Goal: Task Accomplishment & Management: Use online tool/utility

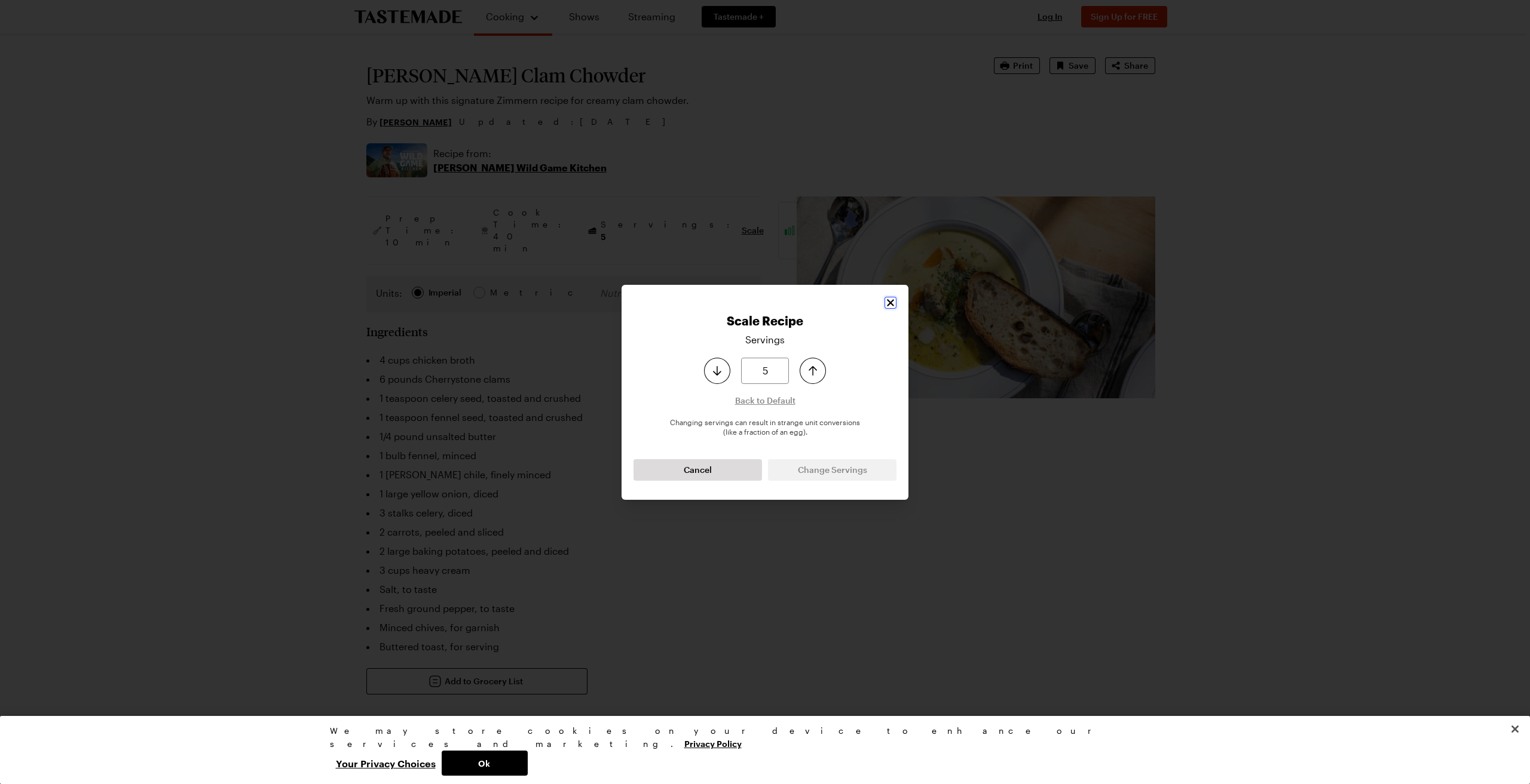
click at [890, 303] on icon "Close" at bounding box center [890, 302] width 7 height 7
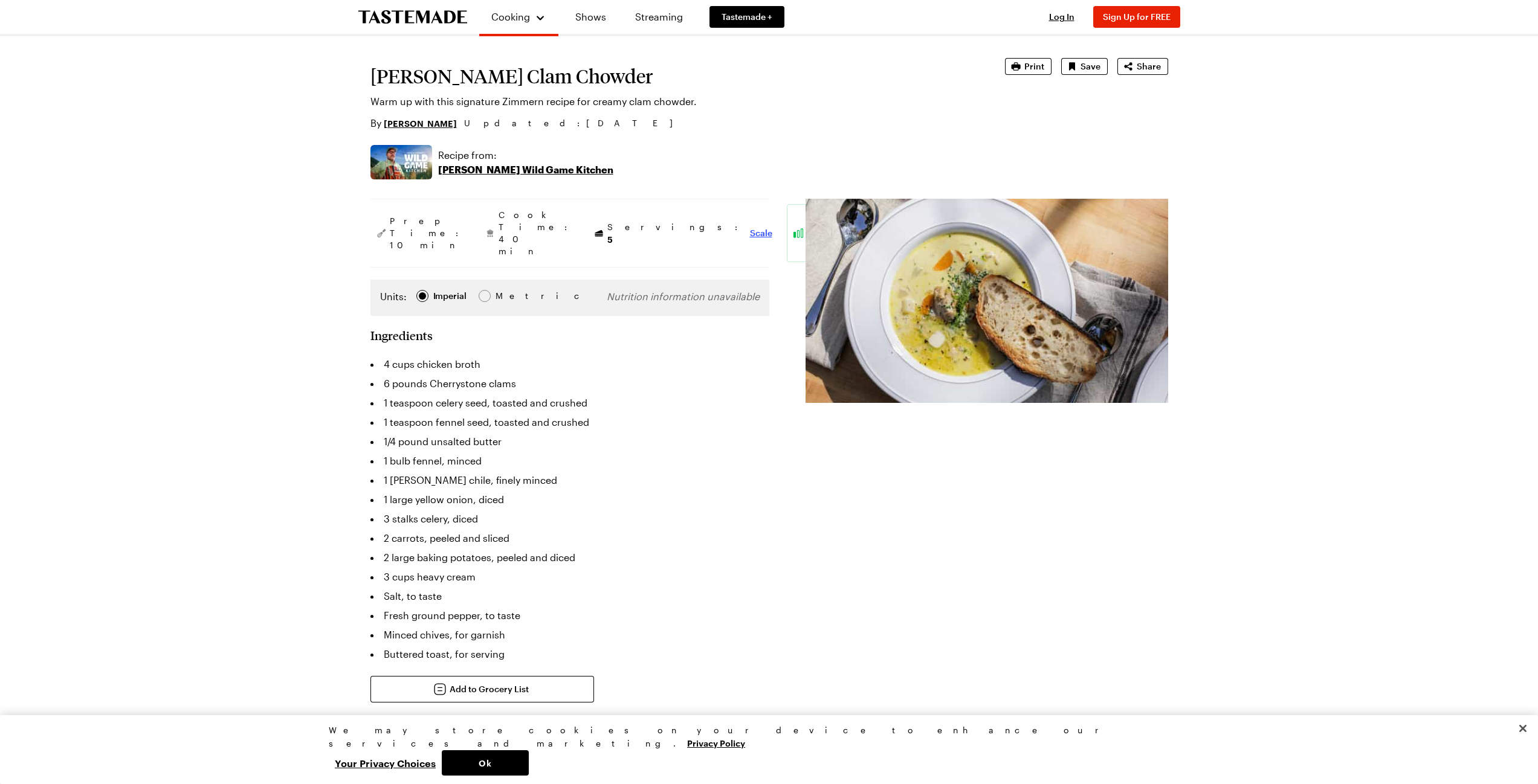
click at [750, 227] on span "Scale" at bounding box center [761, 233] width 23 height 12
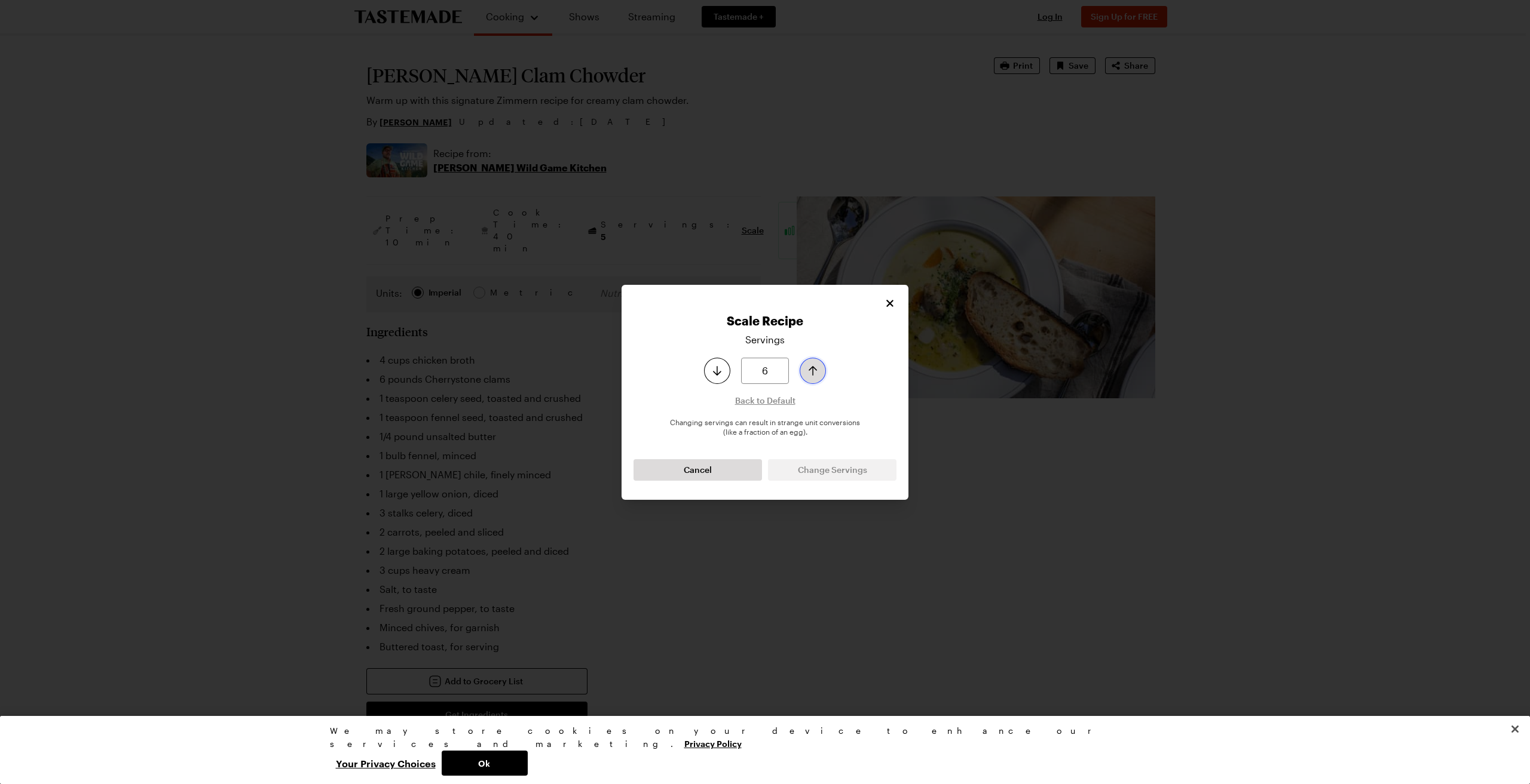
click at [809, 368] on icon "Increase serving size by one" at bounding box center [812, 370] width 14 height 14
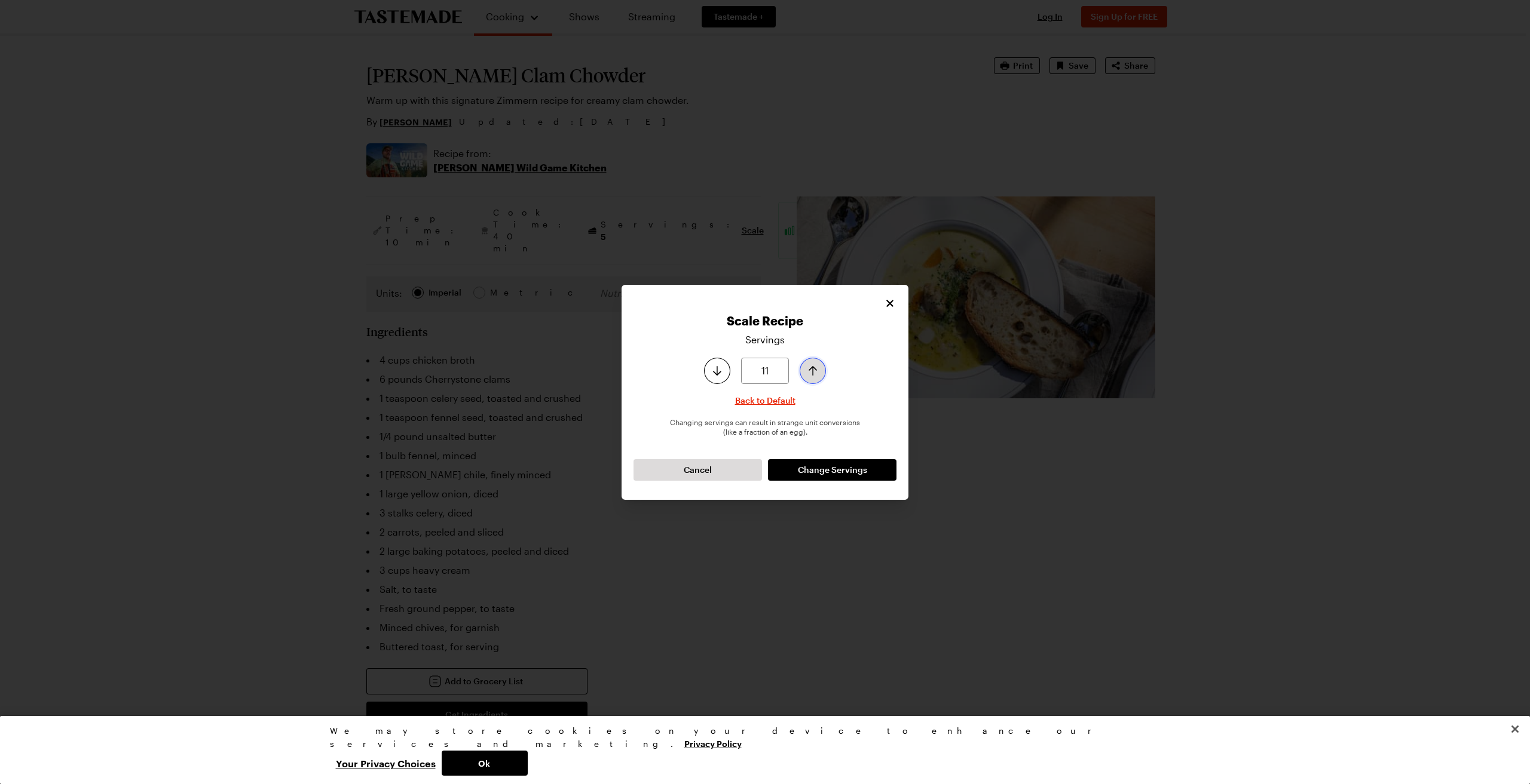
click at [809, 368] on icon "Increase serving size by one" at bounding box center [812, 370] width 14 height 14
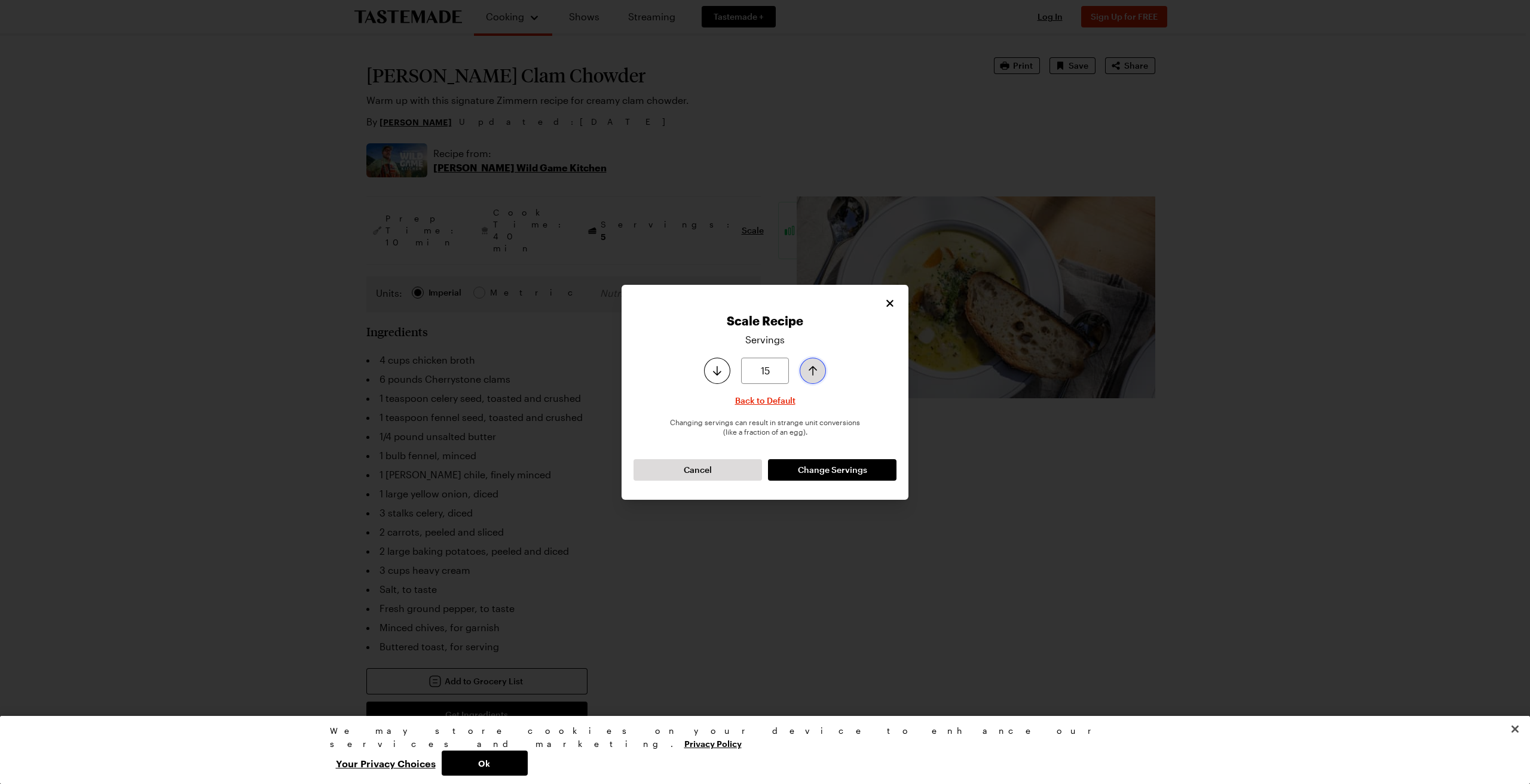
type input "16"
click at [809, 368] on icon "Increase serving size by one" at bounding box center [812, 370] width 14 height 14
click at [834, 473] on span "Change Servings" at bounding box center [833, 470] width 69 height 12
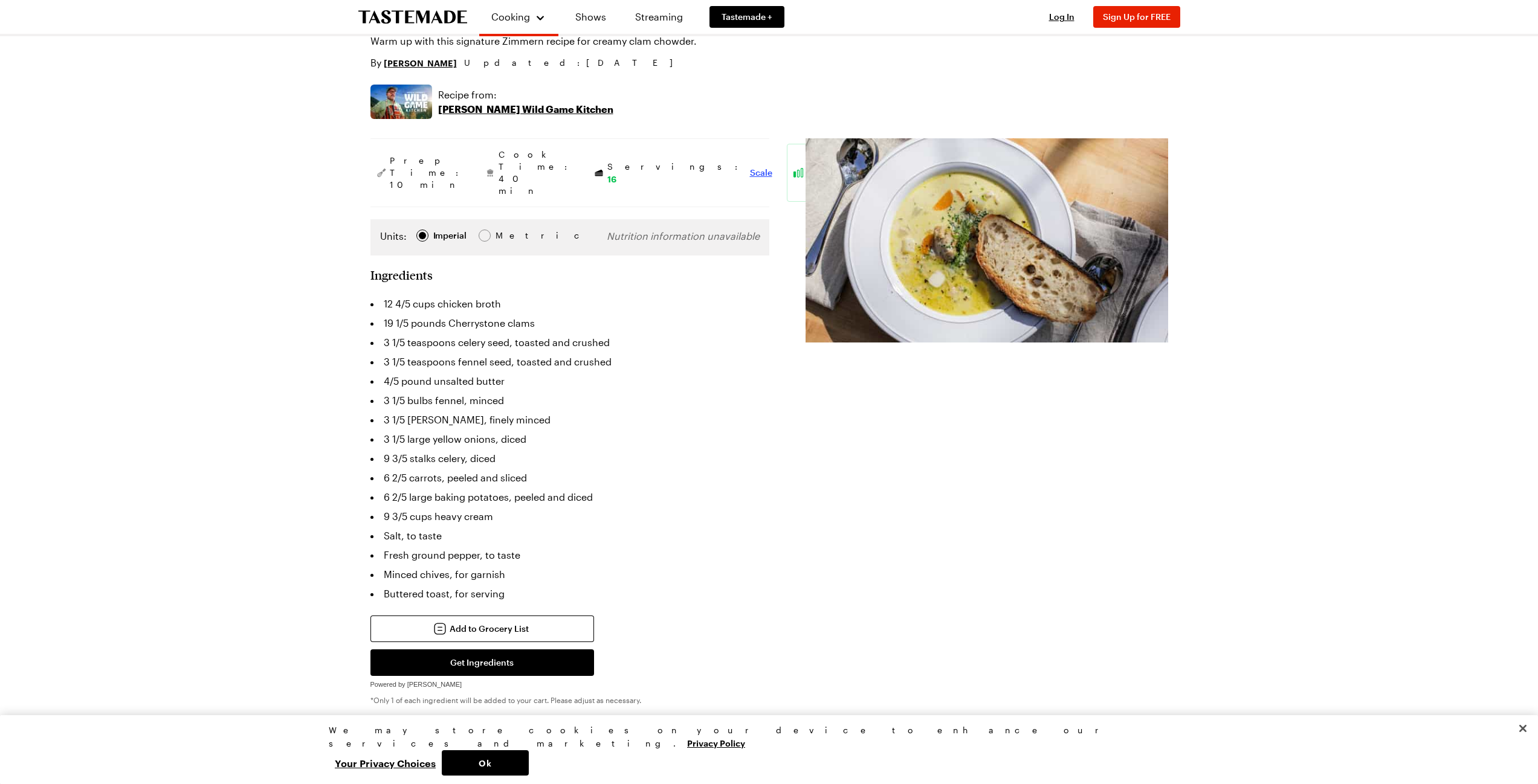
scroll to position [181, 0]
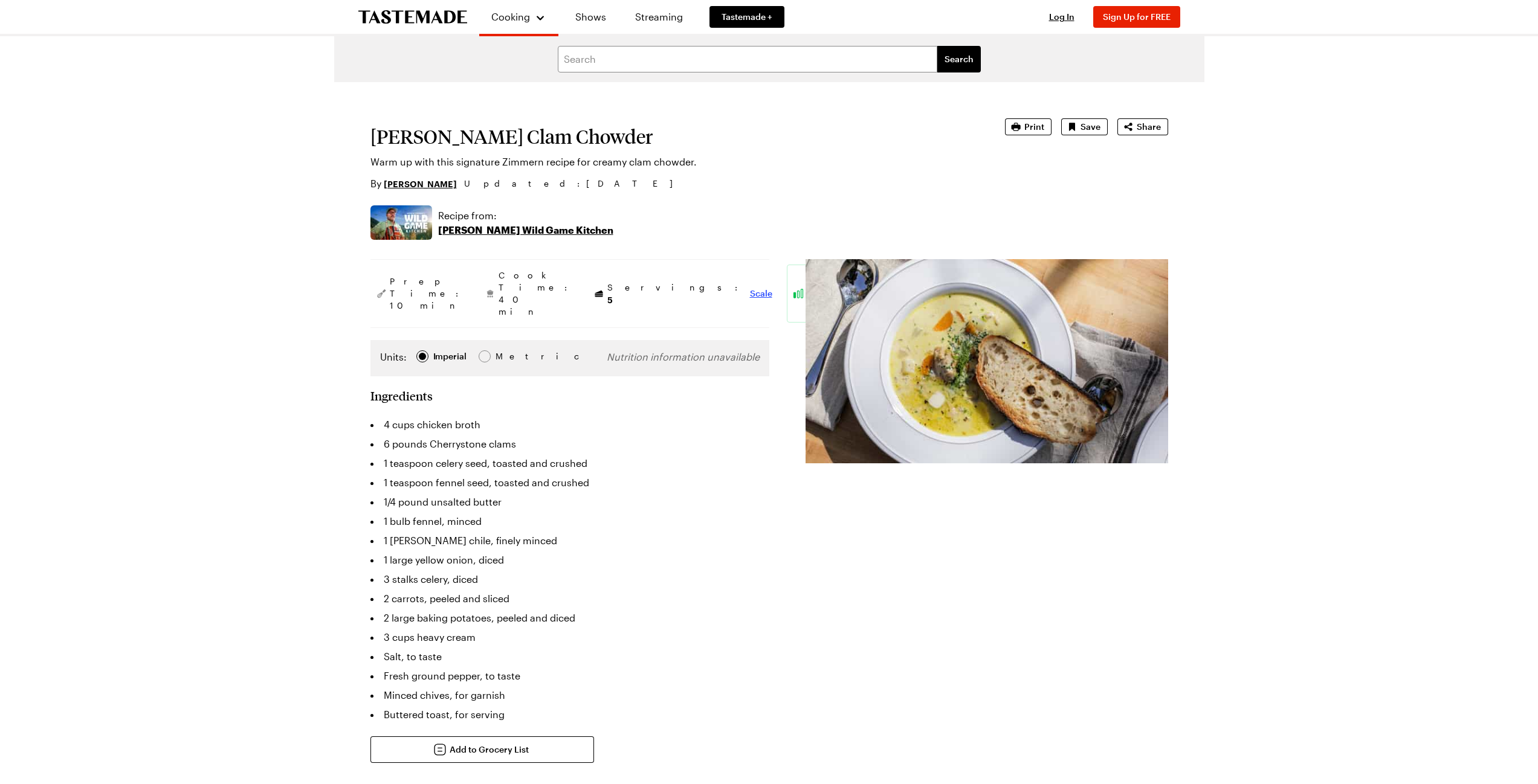
click at [750, 287] on span "Scale" at bounding box center [761, 294] width 23 height 12
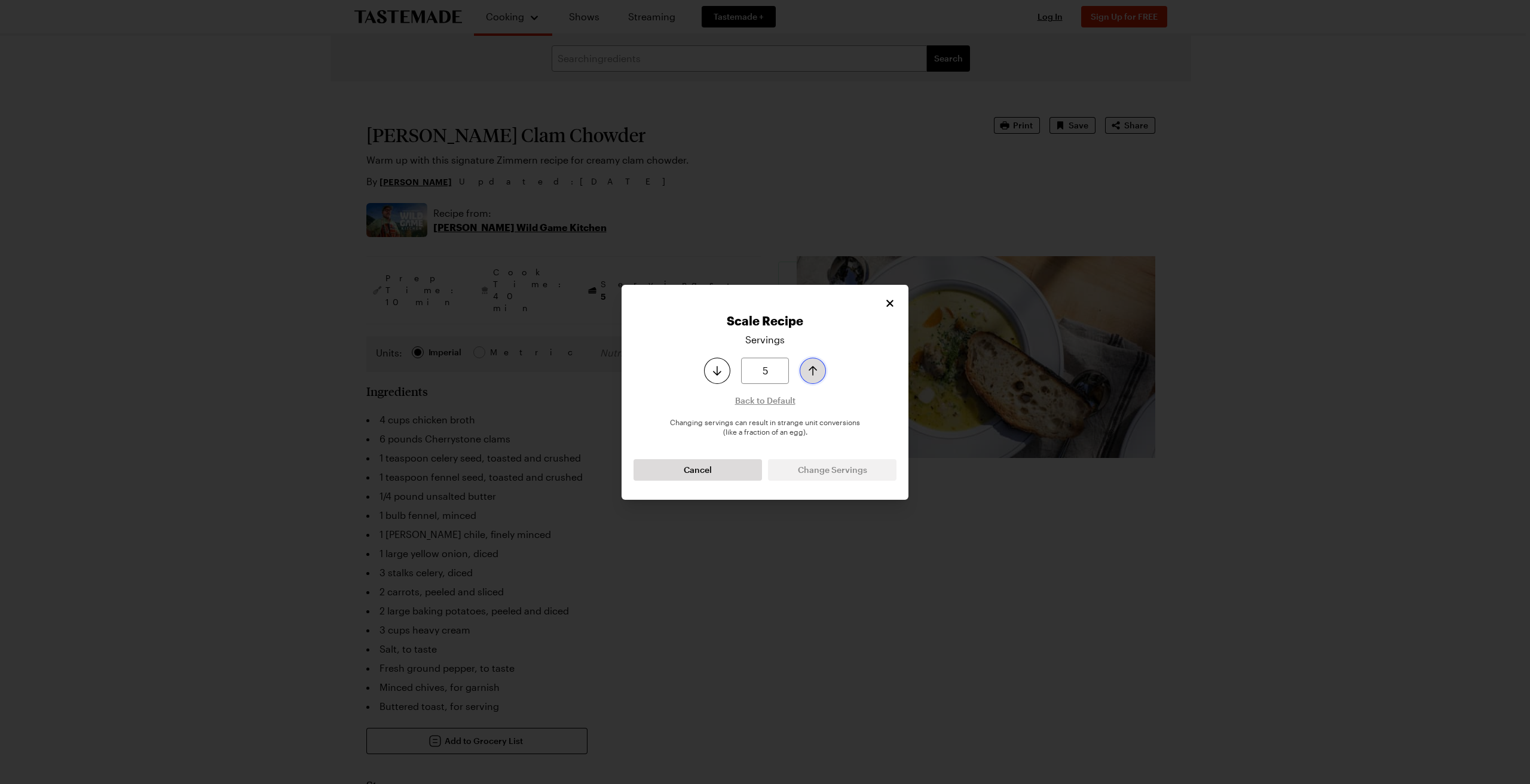
click at [809, 371] on icon "Increase serving size by one" at bounding box center [812, 370] width 14 height 14
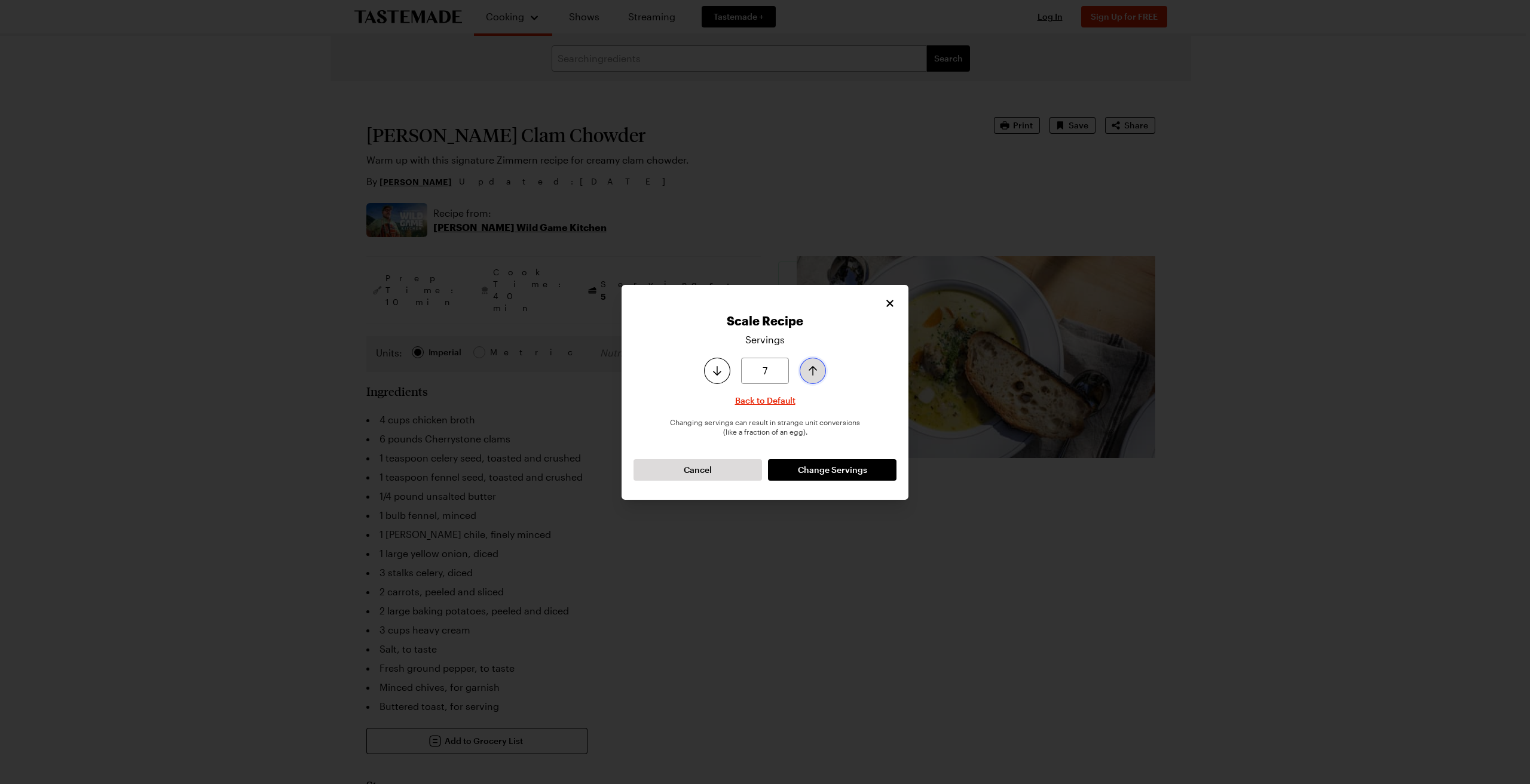
click at [809, 371] on icon "Increase serving size by one" at bounding box center [812, 370] width 14 height 14
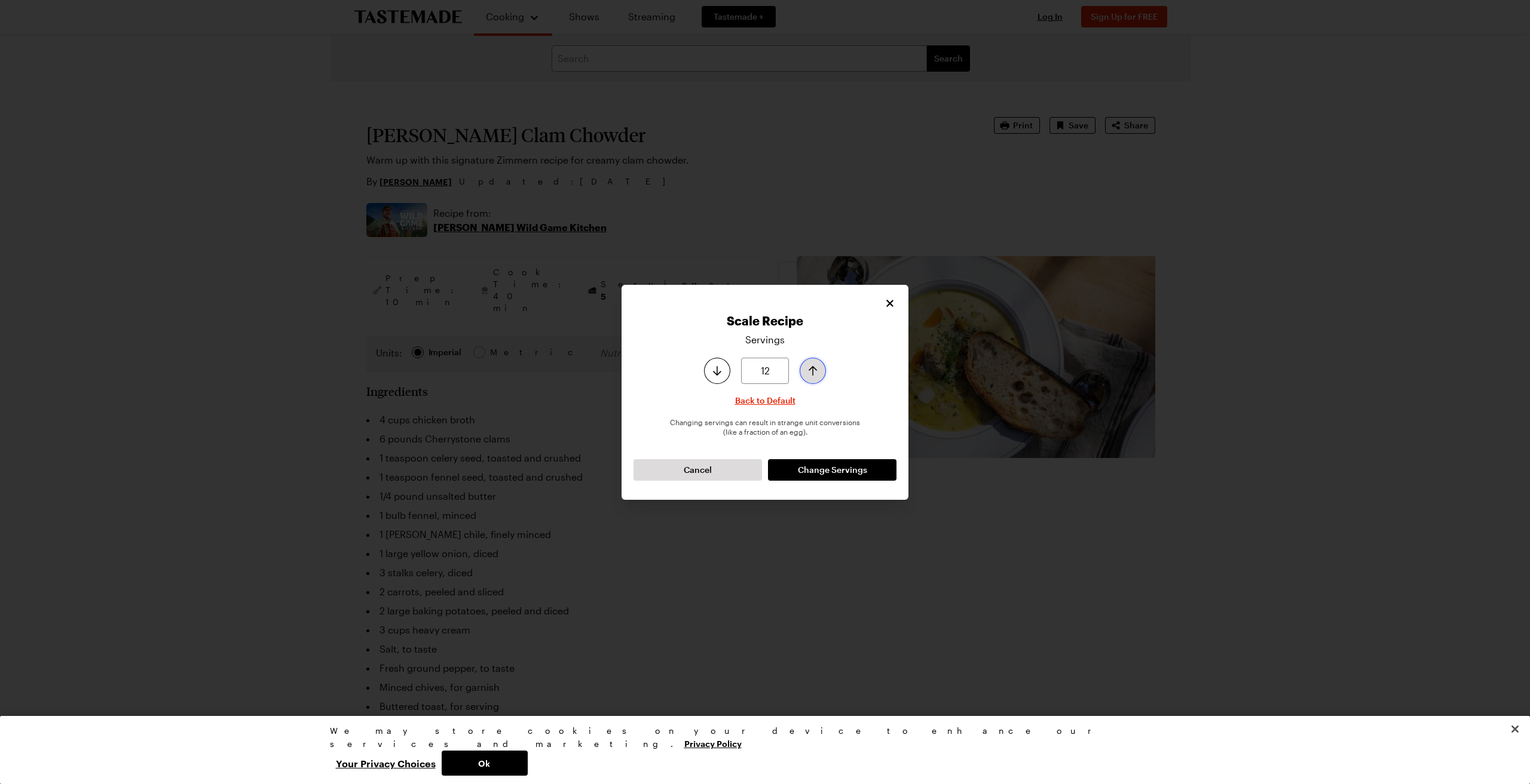
click at [809, 371] on icon "Increase serving size by one" at bounding box center [812, 370] width 14 height 14
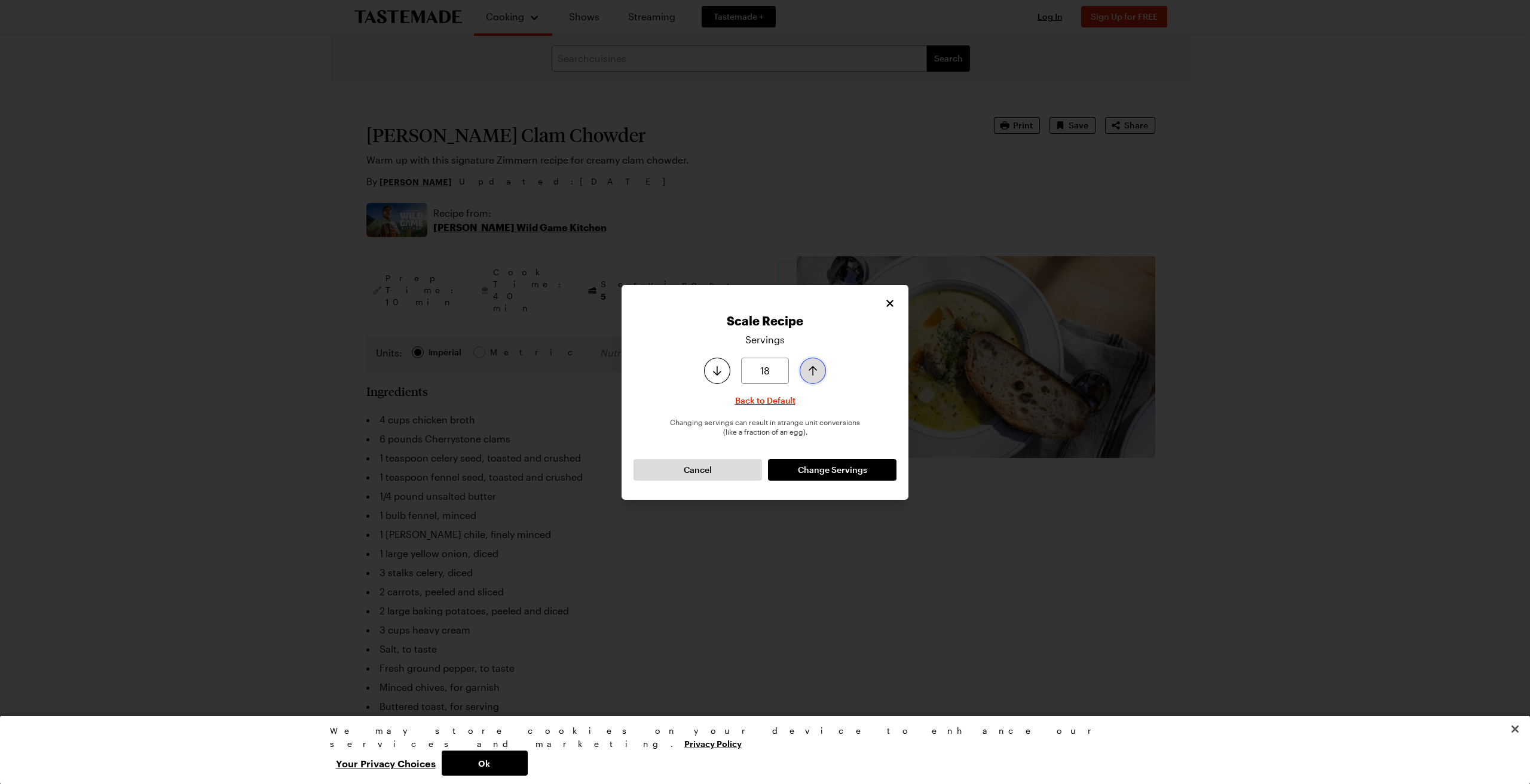
click at [809, 371] on icon "Increase serving size by one" at bounding box center [812, 370] width 14 height 14
click at [813, 370] on icon "Increase serving size by one" at bounding box center [813, 371] width 8 height 9
type input "20"
click at [813, 370] on icon "Increase serving size by one" at bounding box center [813, 371] width 8 height 9
click at [830, 468] on span "Change Servings" at bounding box center [833, 470] width 69 height 12
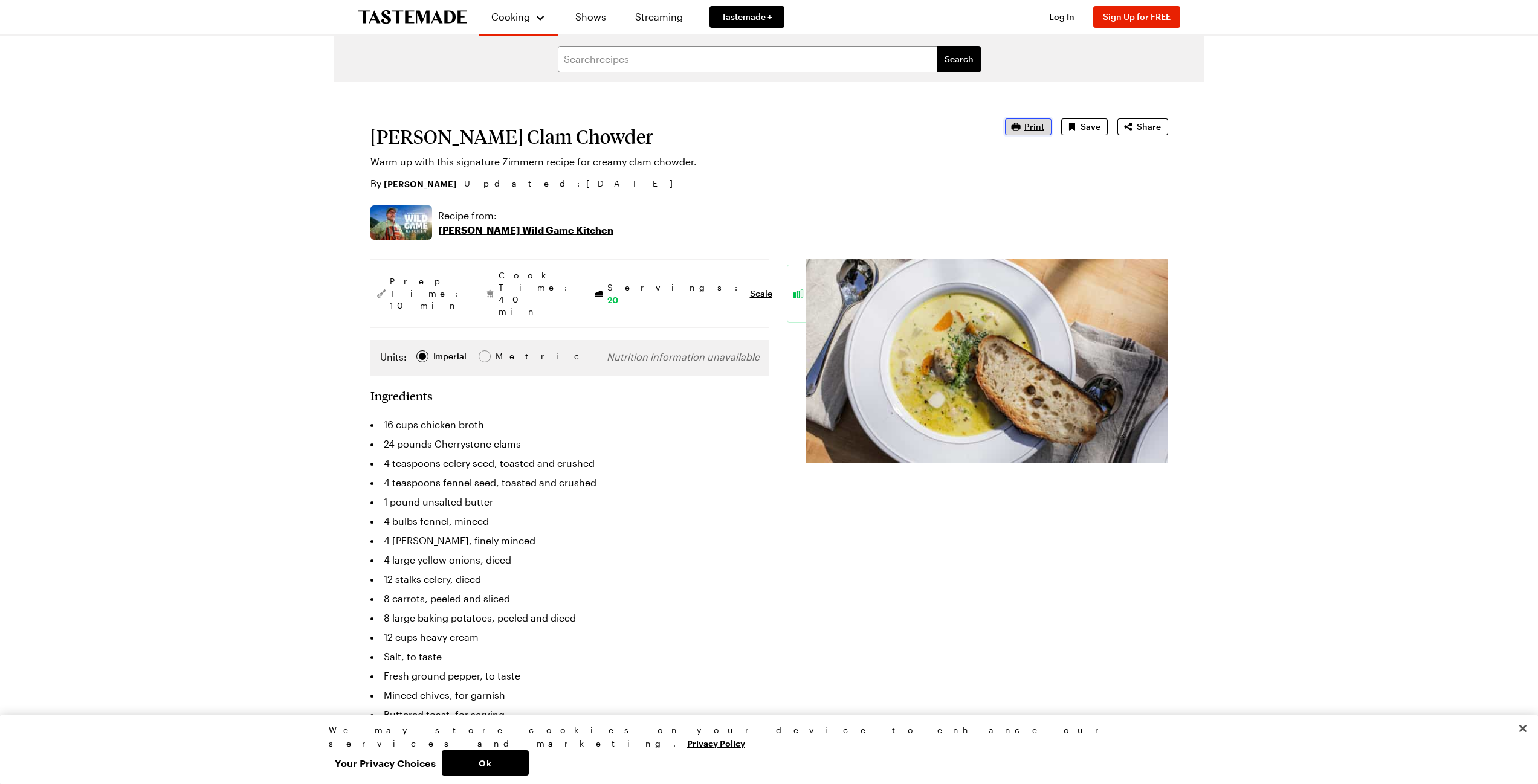
click at [1027, 128] on span "Print" at bounding box center [1034, 127] width 20 height 12
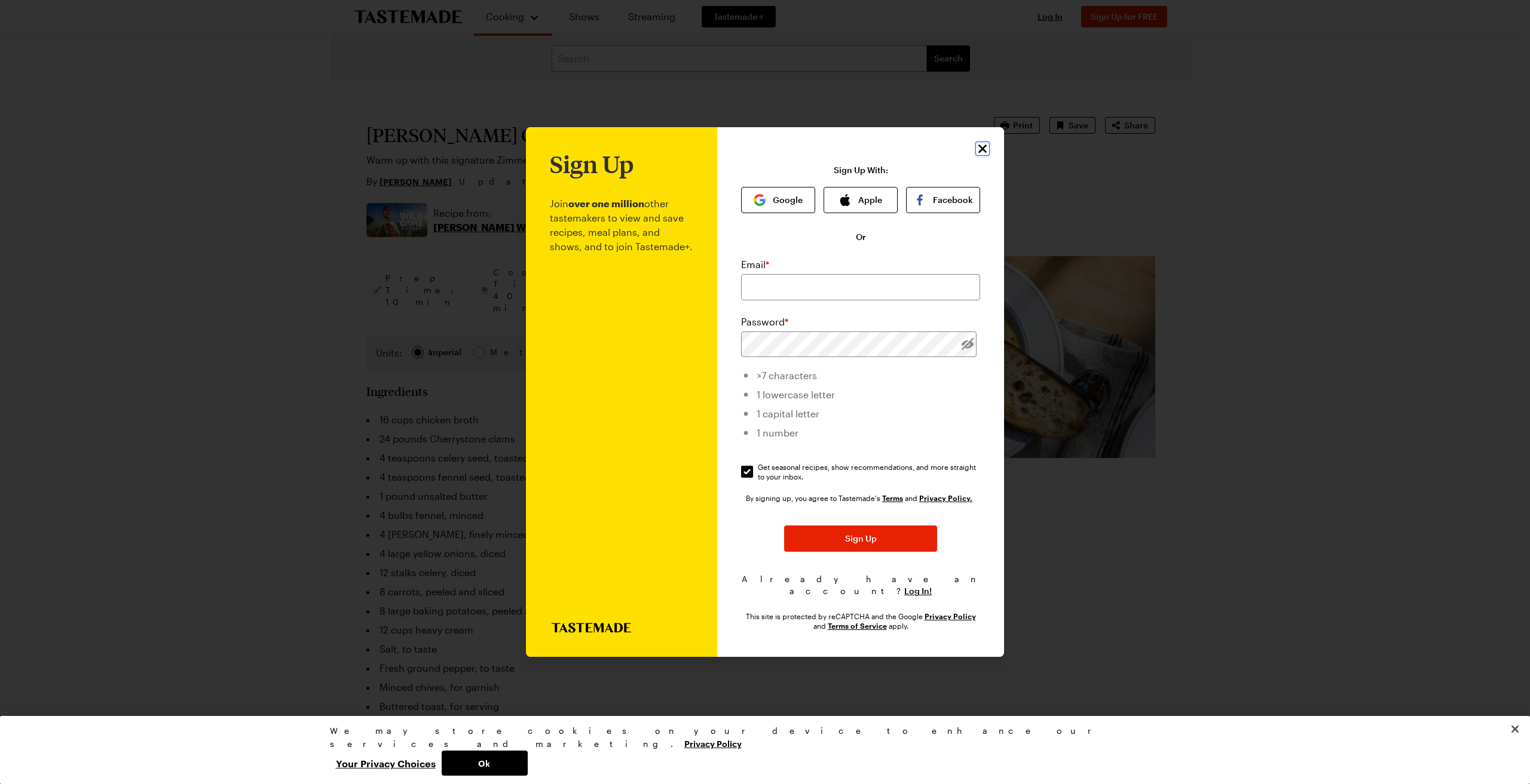
click at [982, 151] on icon "Close" at bounding box center [982, 149] width 14 height 14
